Goal: Transaction & Acquisition: Obtain resource

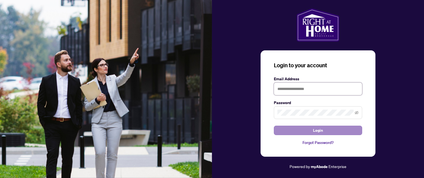
type input "**********"
click at [301, 131] on button "Login" at bounding box center [318, 129] width 88 height 9
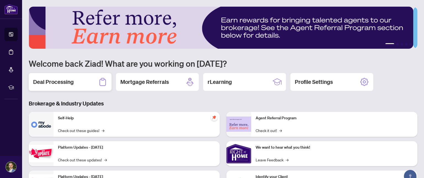
click at [65, 82] on h2 "Deal Processing" at bounding box center [53, 82] width 41 height 8
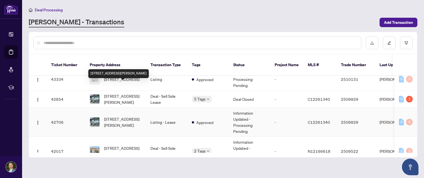
scroll to position [138, 0]
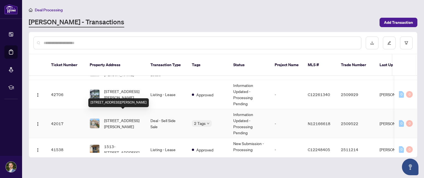
click at [124, 117] on span "[STREET_ADDRESS][PERSON_NAME]" at bounding box center [123, 123] width 38 height 12
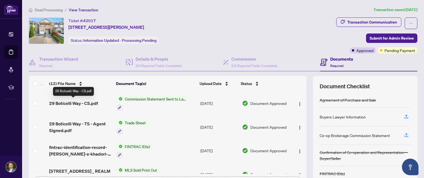
click at [76, 103] on span "29 Boticelli Way - CS.pdf" at bounding box center [73, 103] width 49 height 7
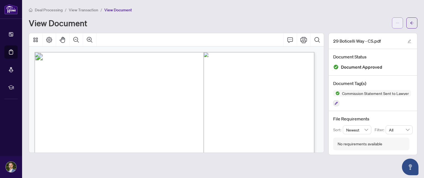
click at [398, 23] on icon "ellipsis" at bounding box center [398, 23] width 4 height 4
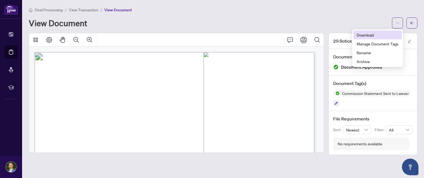
click at [374, 35] on span "Download" at bounding box center [378, 35] width 42 height 6
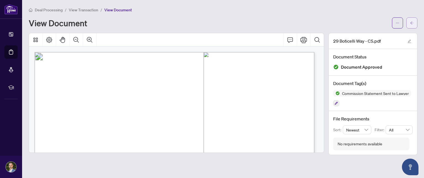
click at [415, 22] on button "button" at bounding box center [412, 22] width 11 height 11
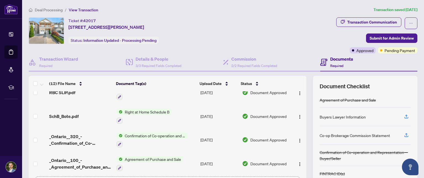
click at [43, 10] on span "Deal Processing" at bounding box center [49, 9] width 28 height 5
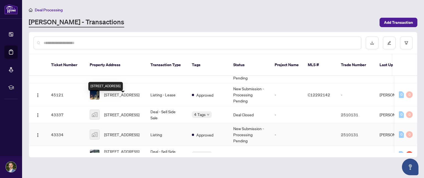
scroll to position [83, 0]
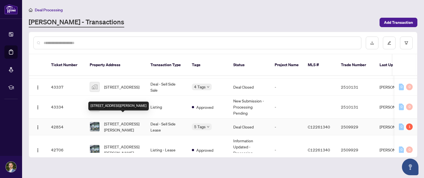
click at [126, 120] on span "[STREET_ADDRESS][PERSON_NAME]" at bounding box center [123, 126] width 38 height 12
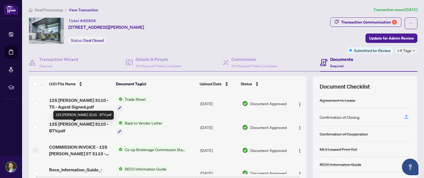
click at [89, 126] on span "125 [PERSON_NAME] 3110 - BTV.pdf" at bounding box center [80, 126] width 63 height 13
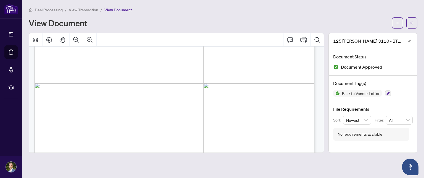
scroll to position [110, 0]
click at [397, 25] on icon "ellipsis" at bounding box center [398, 23] width 4 height 4
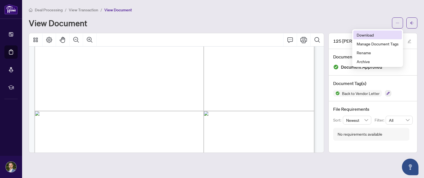
click at [375, 35] on span "Download" at bounding box center [378, 35] width 42 height 6
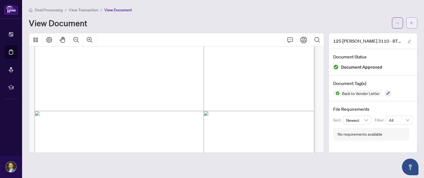
click at [415, 23] on button "button" at bounding box center [412, 22] width 11 height 11
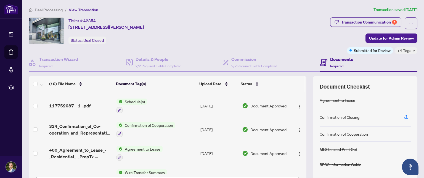
scroll to position [152, 0]
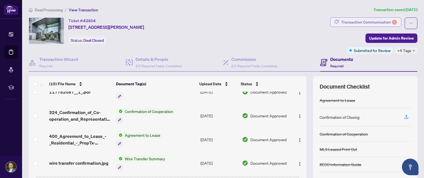
click at [360, 19] on div "Transaction Communication 1" at bounding box center [369, 22] width 56 height 9
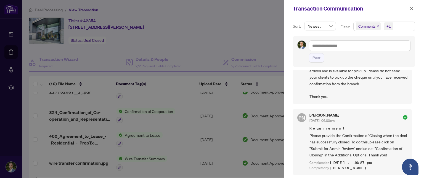
scroll to position [0, 0]
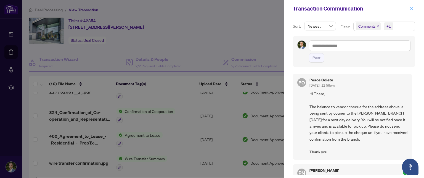
click at [412, 8] on icon "close" at bounding box center [412, 9] width 4 height 4
